Goal: Check status: Check status

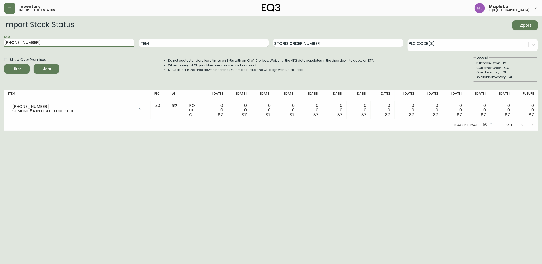
click at [4, 64] on button "Filter" at bounding box center [17, 69] width 26 height 10
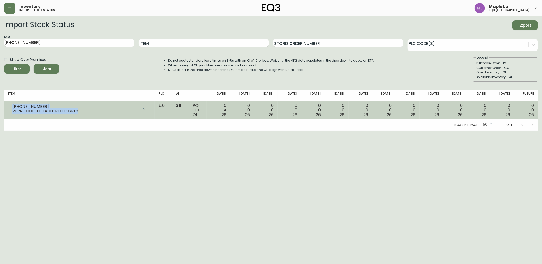
drag, startPoint x: 12, startPoint y: 105, endPoint x: 85, endPoint y: 111, distance: 73.2
click at [85, 111] on div "[PHONE_NUMBER] VERRE COFFEE TABLE RECT-GREY" at bounding box center [75, 108] width 127 height 9
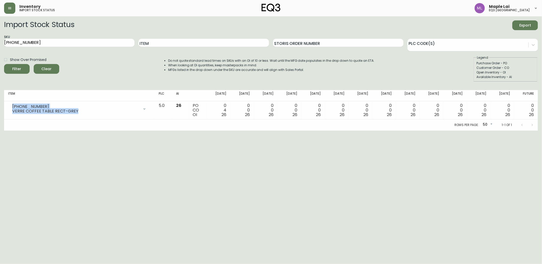
click at [0, 131] on html "Inventory import stock status Maple Lai eq3 [GEOGRAPHIC_DATA] Import Stock Stat…" at bounding box center [271, 65] width 542 height 131
click at [0, 44] on html "Inventory import stock status Maple Lai eq3 [GEOGRAPHIC_DATA] Import Stock Stat…" at bounding box center [271, 65] width 542 height 131
paste input "423-35-A"
click at [4, 64] on button "Filter" at bounding box center [17, 69] width 26 height 10
drag, startPoint x: 99, startPoint y: 40, endPoint x: 0, endPoint y: 37, distance: 98.6
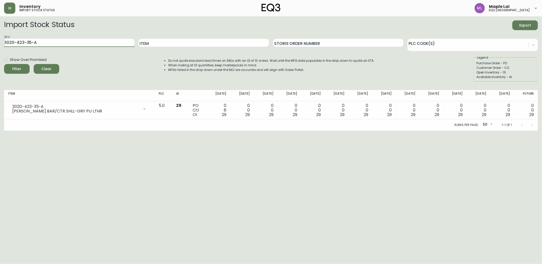
click at [0, 40] on html "Inventory import stock status Maple Lai eq3 [GEOGRAPHIC_DATA] Import Stock Stat…" at bounding box center [271, 65] width 542 height 131
paste input "4-B"
type input "3020-423-4-B"
click at [4, 64] on button "Filter" at bounding box center [17, 69] width 26 height 10
